Goal: Browse casually: Explore the website without a specific task or goal

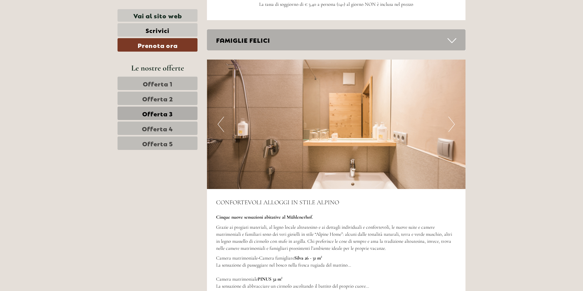
scroll to position [1122, 0]
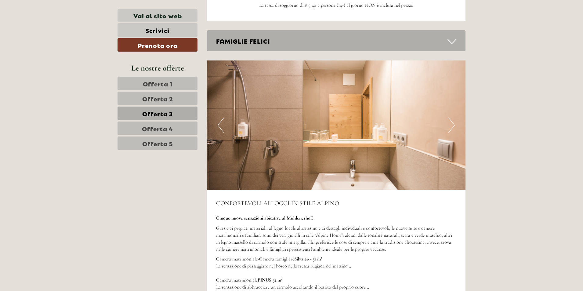
click at [450, 127] on button "Next" at bounding box center [451, 124] width 6 height 15
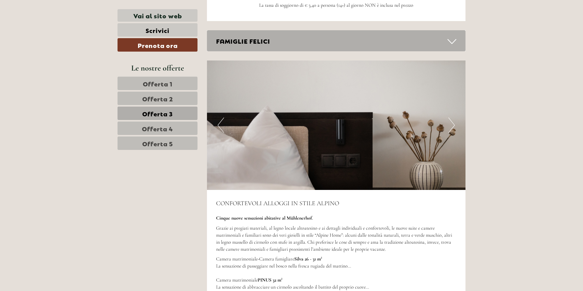
click at [451, 127] on button "Next" at bounding box center [451, 124] width 6 height 15
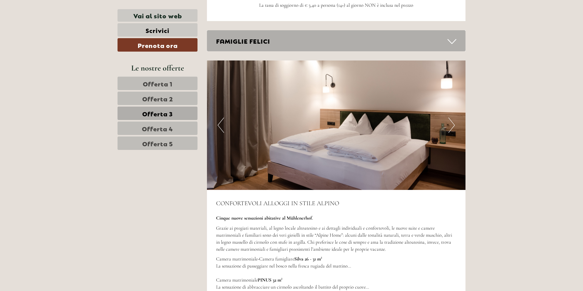
click at [451, 127] on button "Next" at bounding box center [451, 124] width 6 height 15
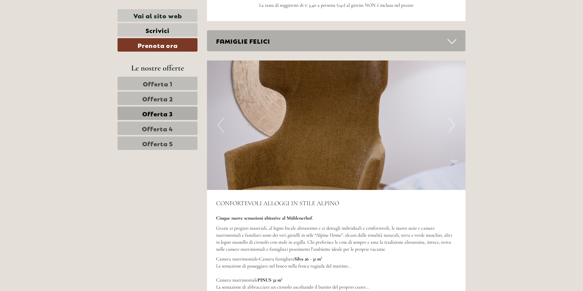
click at [451, 127] on button "Next" at bounding box center [451, 124] width 6 height 15
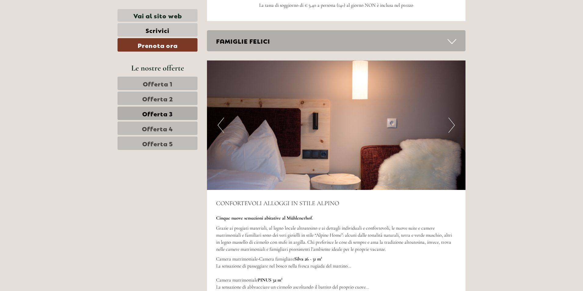
click at [451, 127] on button "Next" at bounding box center [451, 124] width 6 height 15
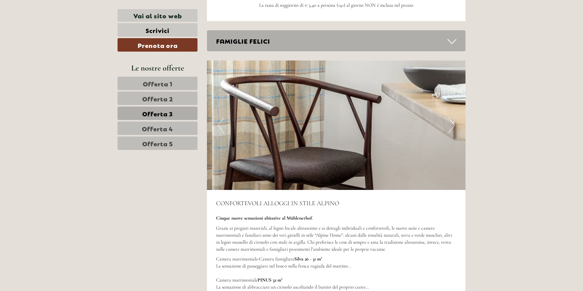
click at [451, 127] on button "Next" at bounding box center [451, 124] width 6 height 15
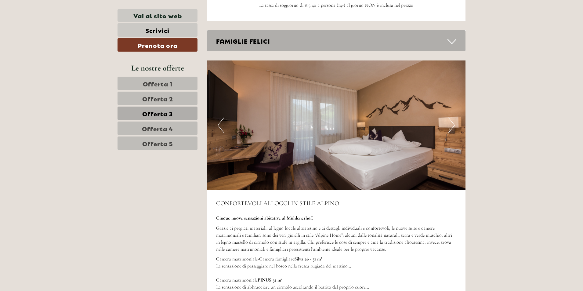
click at [451, 124] on button "Next" at bounding box center [451, 124] width 6 height 15
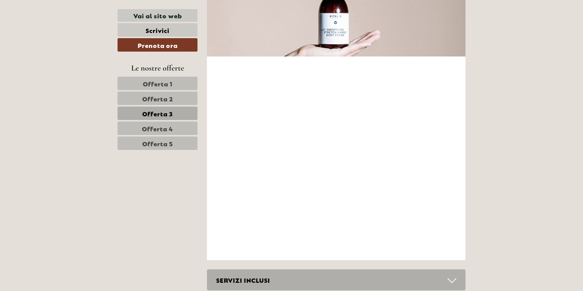
scroll to position [1549, 0]
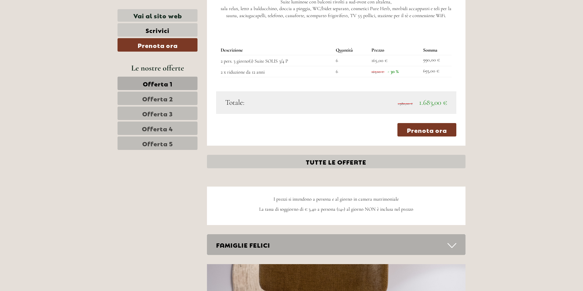
scroll to position [1770, 0]
